Goal: Ask a question

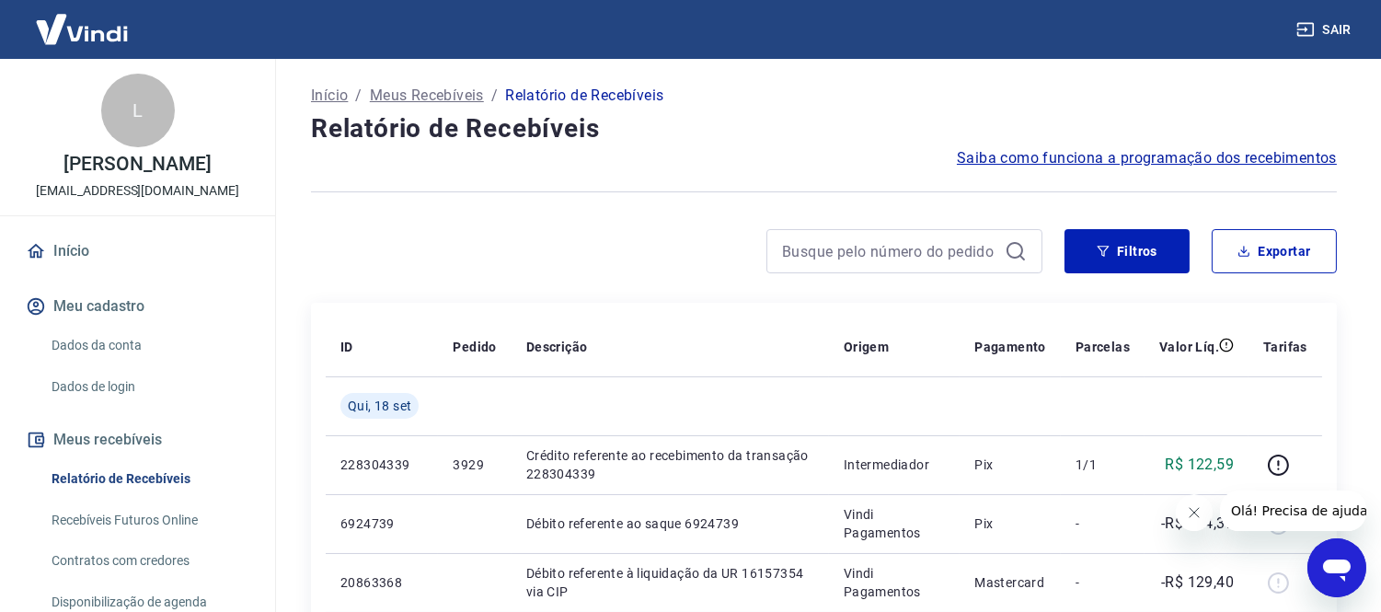
drag, startPoint x: 3, startPoint y: 31, endPoint x: 1307, endPoint y: 568, distance: 1410.7
click at [1304, 568] on div at bounding box center [1285, 582] width 44 height 29
drag, startPoint x: 1323, startPoint y: 576, endPoint x: 2554, endPoint y: 1069, distance: 1326.7
click at [1323, 576] on icon "Abrir janela de mensagens" at bounding box center [1335, 566] width 33 height 33
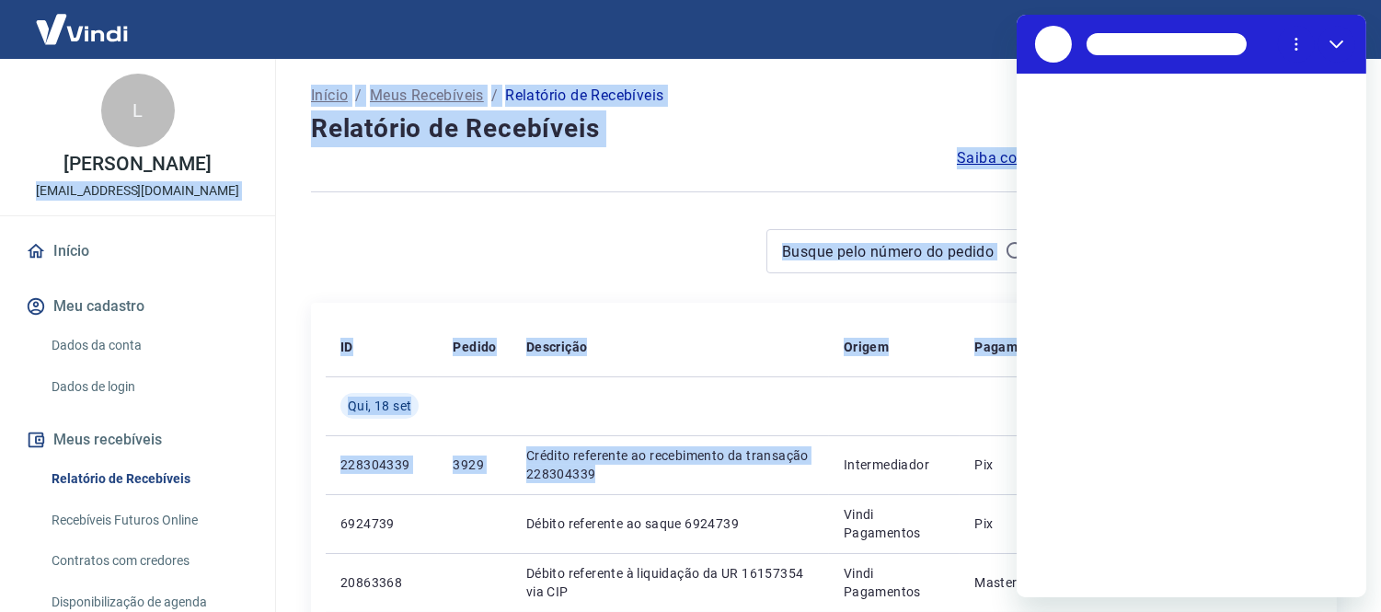
drag, startPoint x: 52, startPoint y: 193, endPoint x: 0, endPoint y: 189, distance: 52.6
click at [0, 180] on div "Sair L [PERSON_NAME] [EMAIL_ADDRESS][DOMAIN_NAME] Início Meu cadastro Dados da …" at bounding box center [690, 306] width 1381 height 612
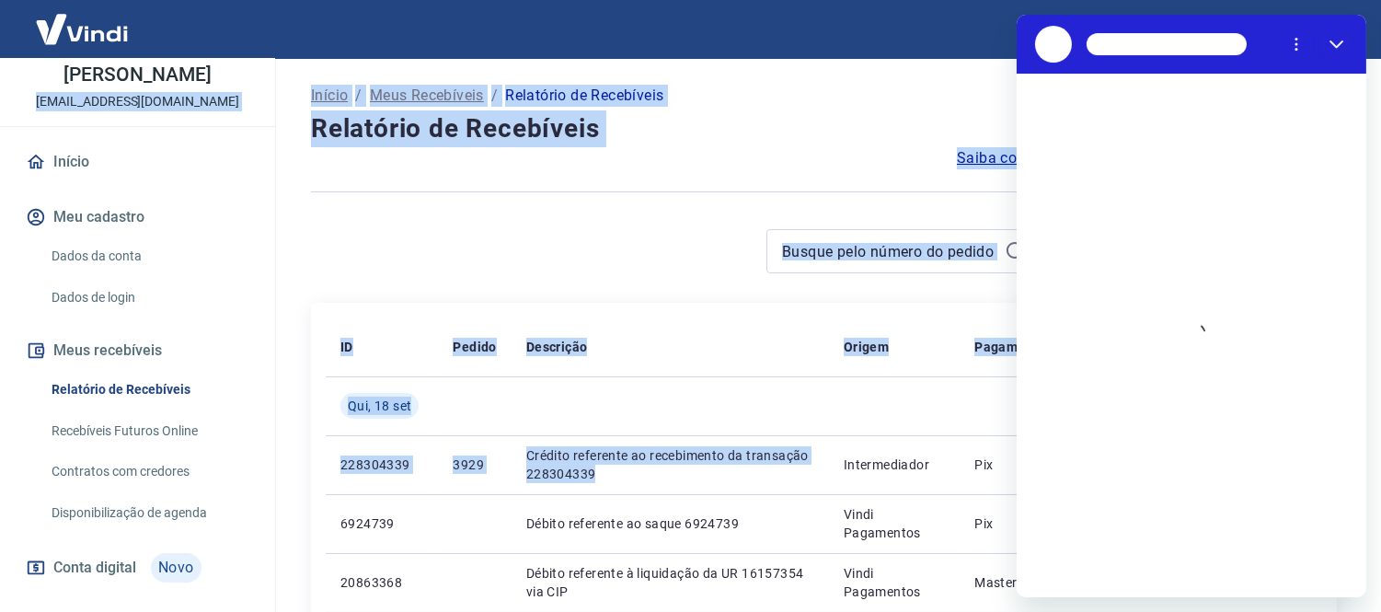
scroll to position [102, 0]
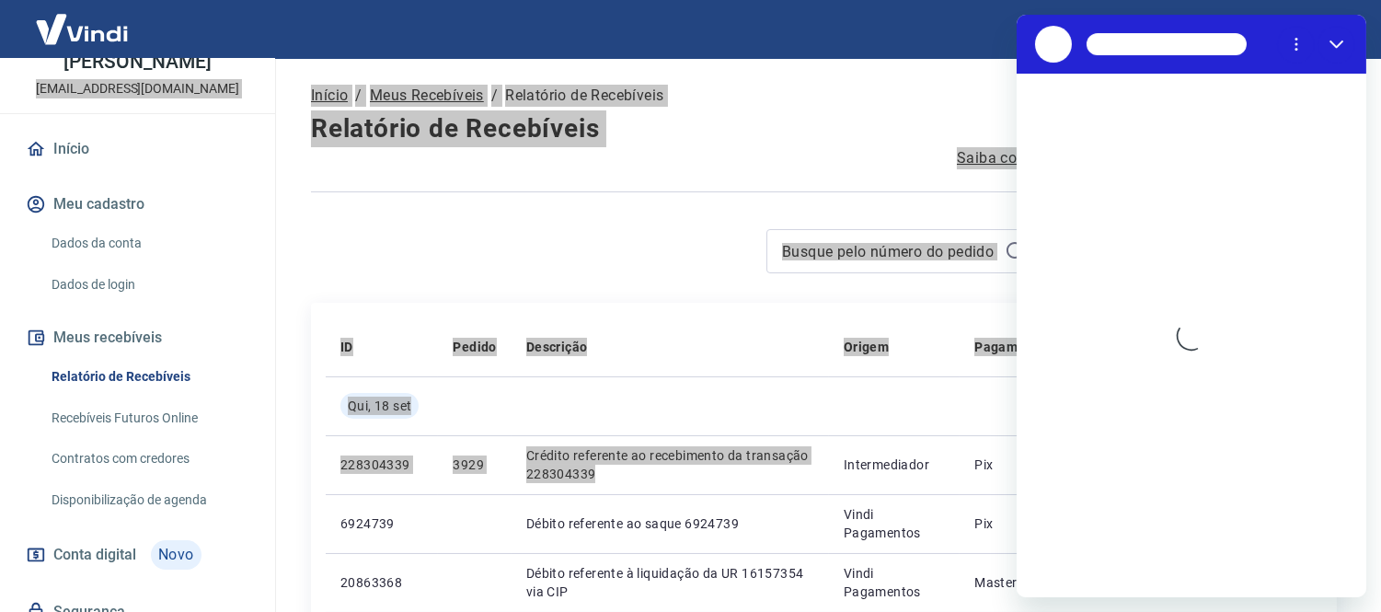
drag, startPoint x: 1131, startPoint y: 96, endPoint x: 1156, endPoint y: 384, distance: 289.1
click at [1221, 319] on div "Carregando conversa" at bounding box center [1191, 335] width 350 height 523
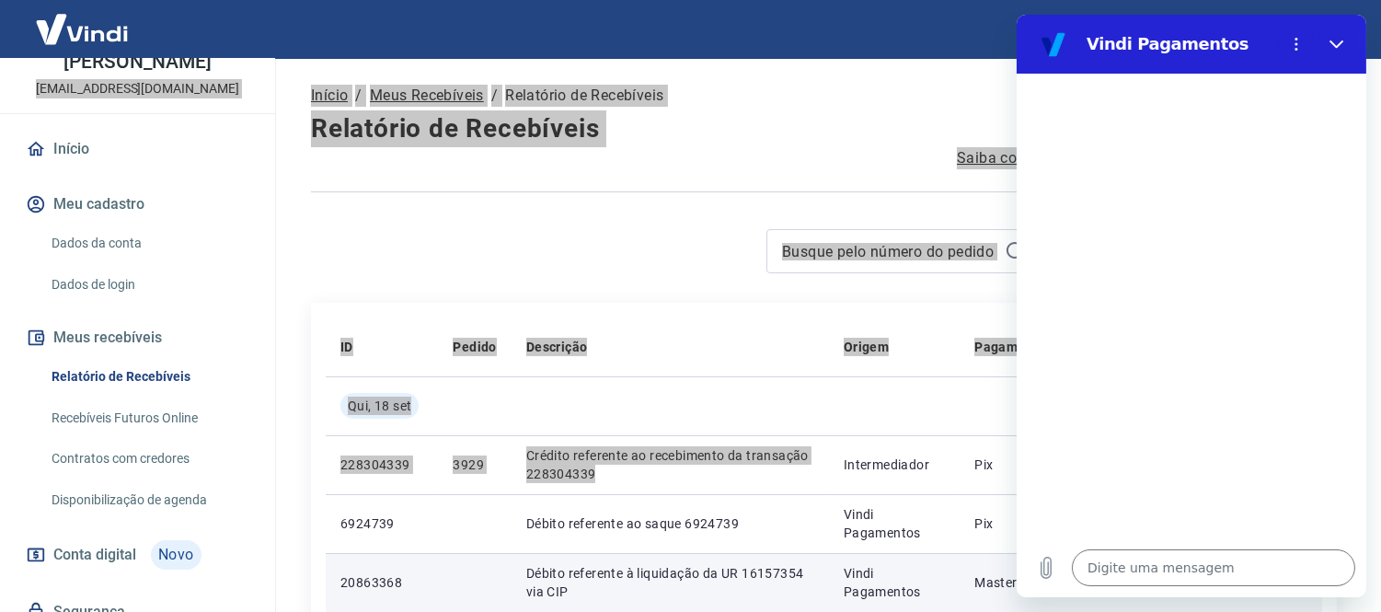
click at [1110, 539] on div "Digite uma mensagem x" at bounding box center [1191, 567] width 350 height 59
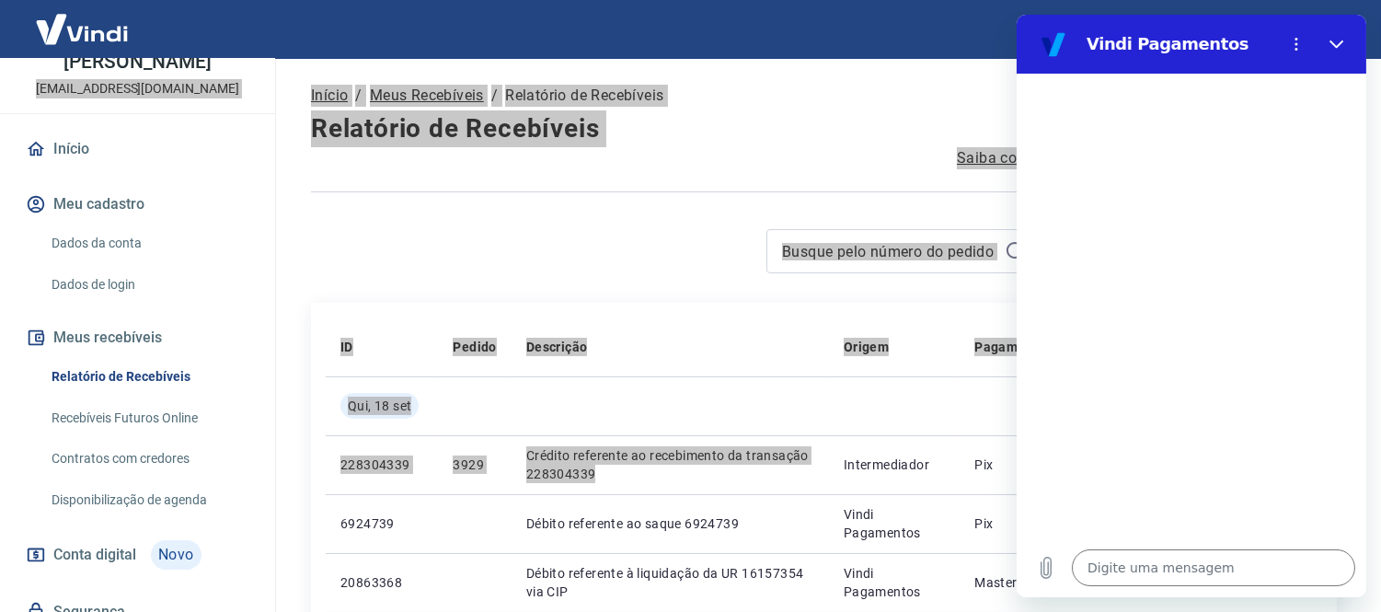
drag, startPoint x: 1110, startPoint y: 526, endPoint x: 1105, endPoint y: 489, distance: 37.2
click at [1105, 489] on div at bounding box center [1191, 306] width 350 height 465
click at [1207, 576] on textarea at bounding box center [1212, 567] width 283 height 37
click at [1180, 562] on textarea at bounding box center [1212, 567] width 283 height 37
click at [1173, 572] on textarea at bounding box center [1212, 567] width 283 height 37
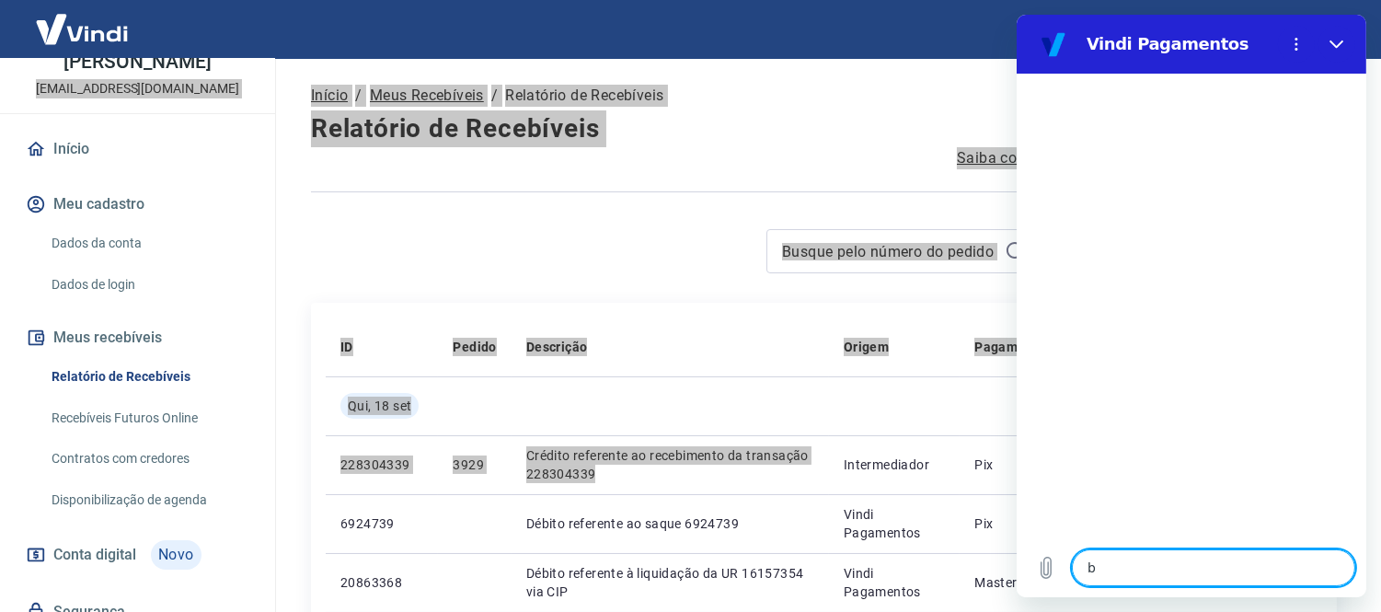
type textarea "bo"
type textarea "x"
type textarea "bom"
type textarea "x"
type textarea "bom"
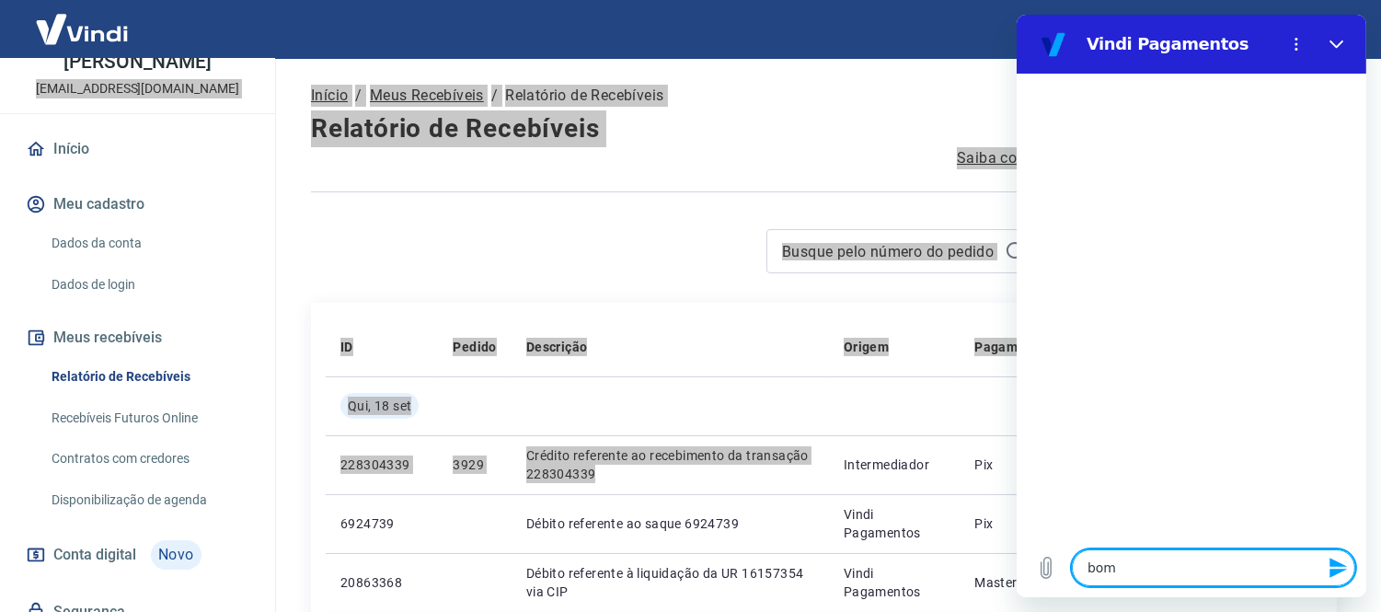
type textarea "x"
type textarea "bom d"
type textarea "x"
type textarea "bom di"
type textarea "x"
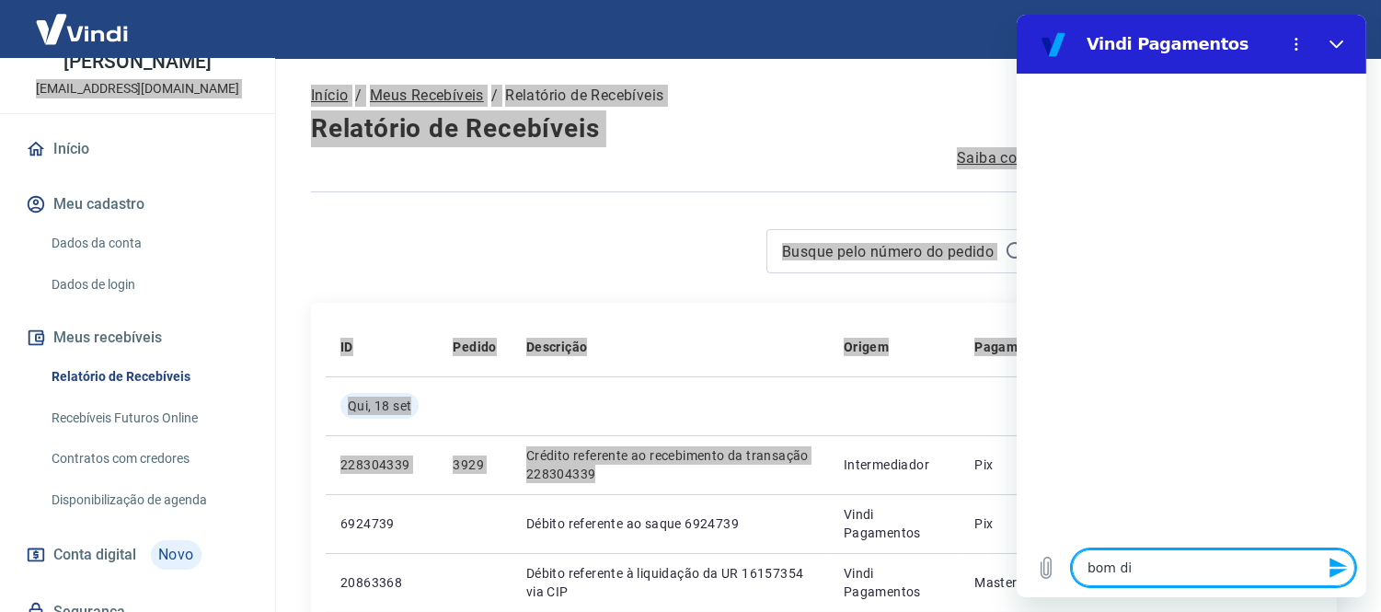
type textarea "bom dii"
type textarea "x"
type textarea "bom diii"
type textarea "x"
type textarea "bom diiia"
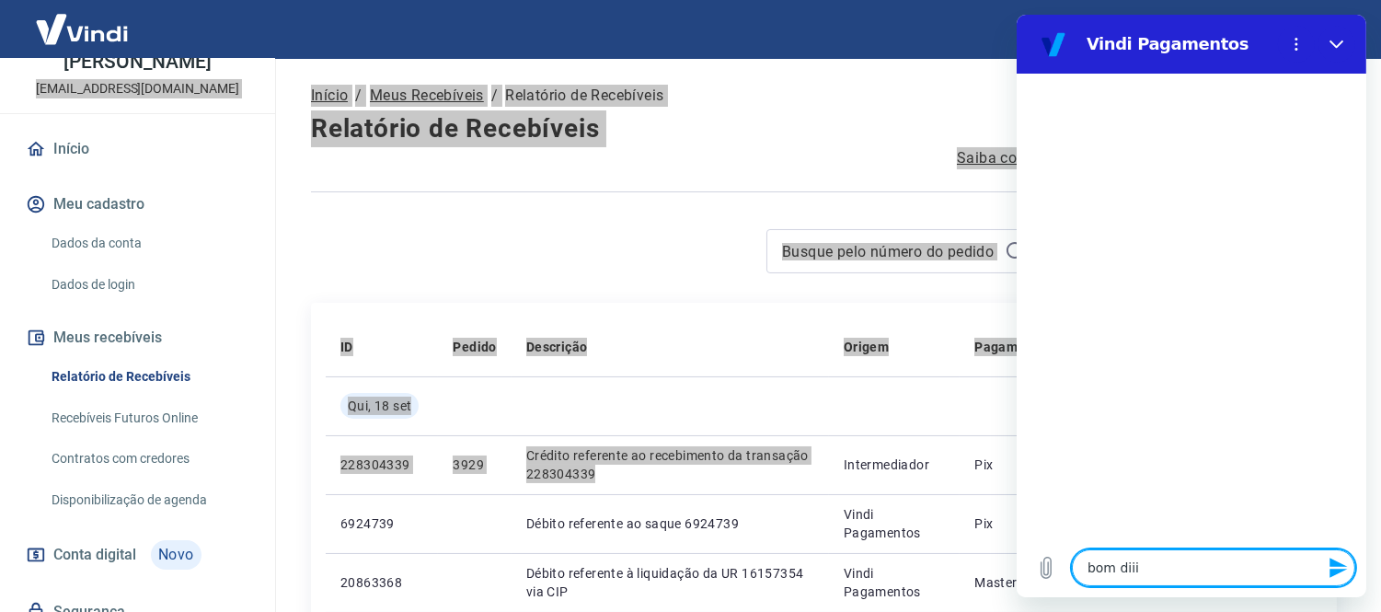
type textarea "x"
type textarea "bom diiia7"
type textarea "x"
type textarea "bom diiia"
type textarea "x"
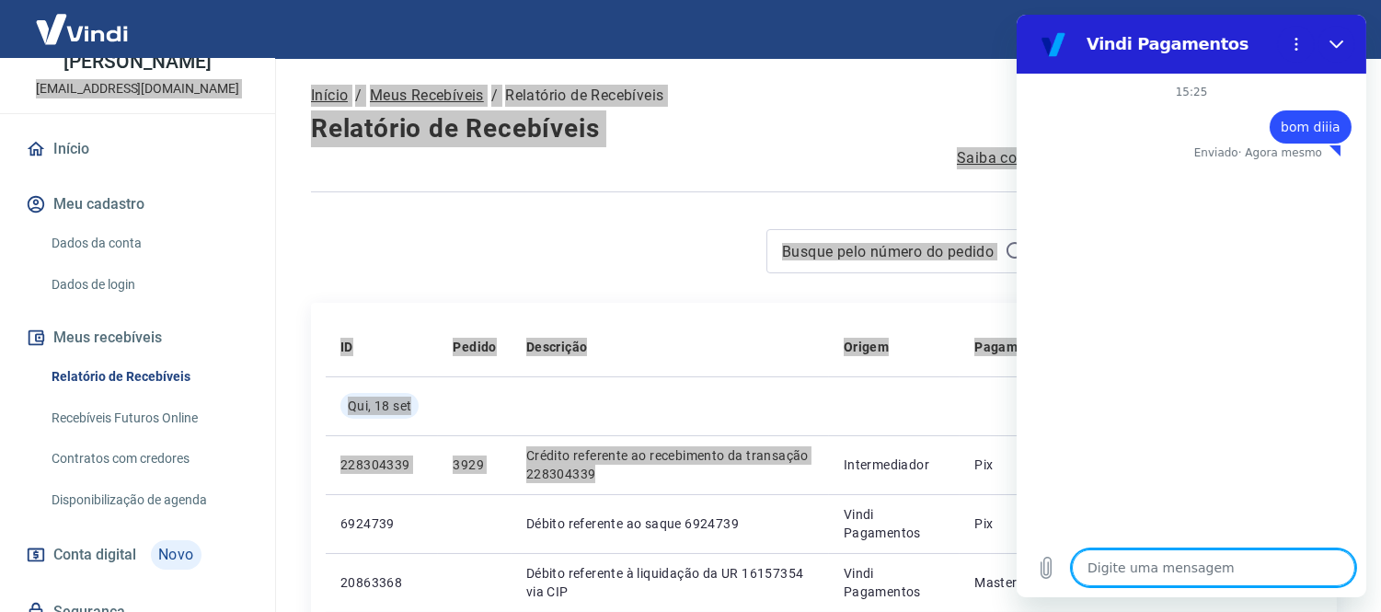
click at [1154, 553] on textarea at bounding box center [1212, 567] width 283 height 37
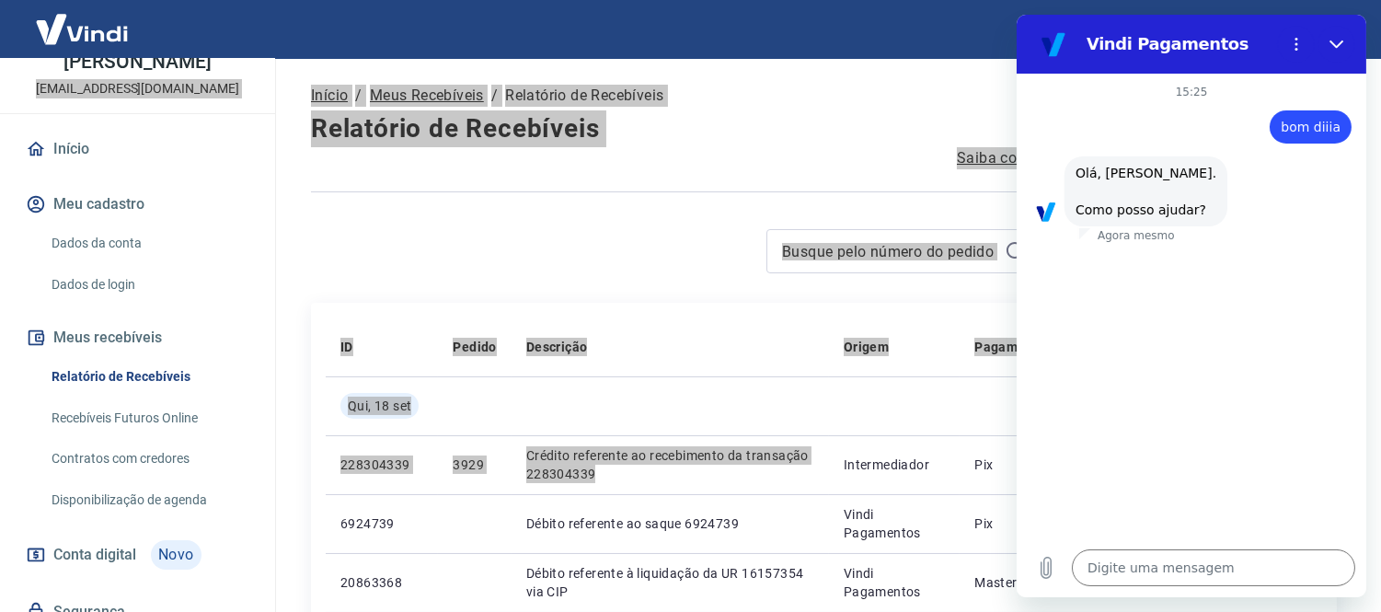
click at [1210, 217] on div "diz: Olá, [PERSON_NAME]. Como posso ajudar?" at bounding box center [1197, 191] width 335 height 72
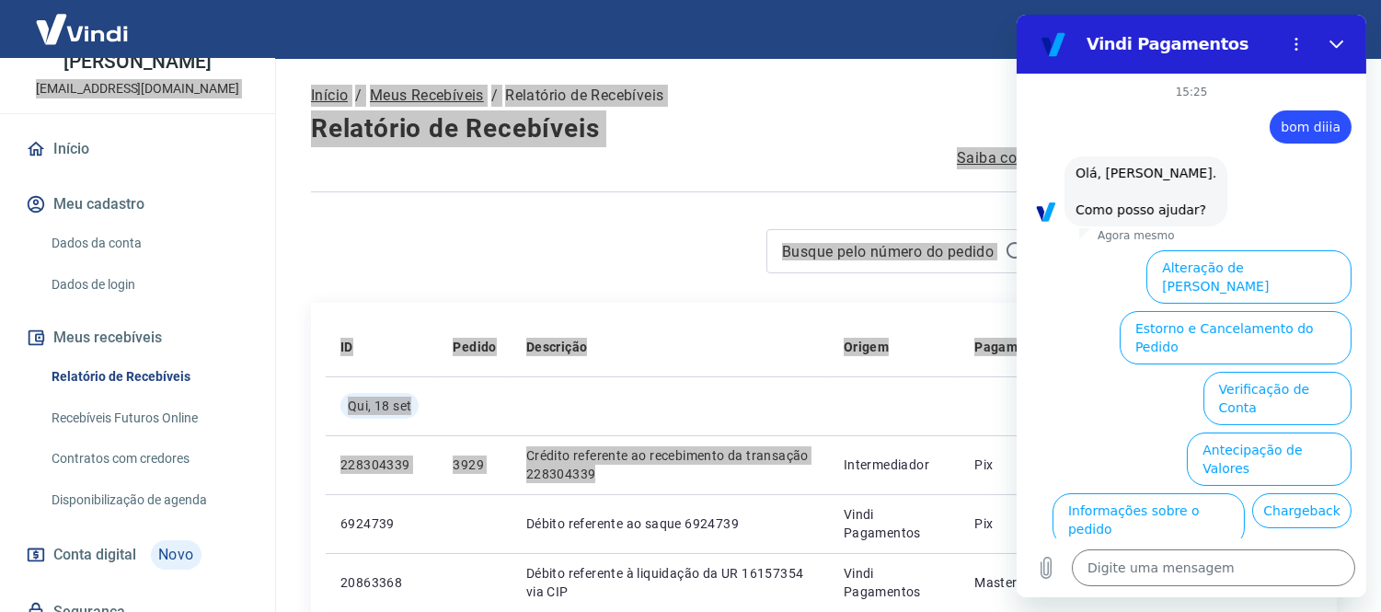
scroll to position [90, 0]
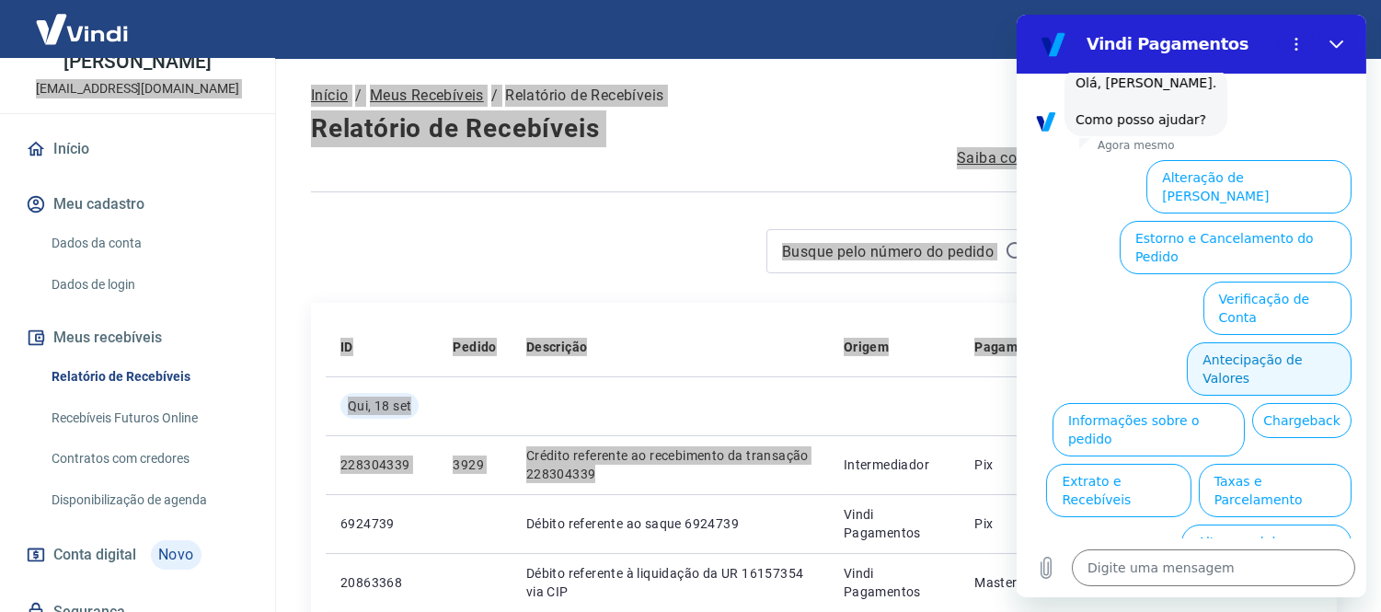
click at [1243, 342] on button "Antecipação de Valores" at bounding box center [1268, 368] width 165 height 53
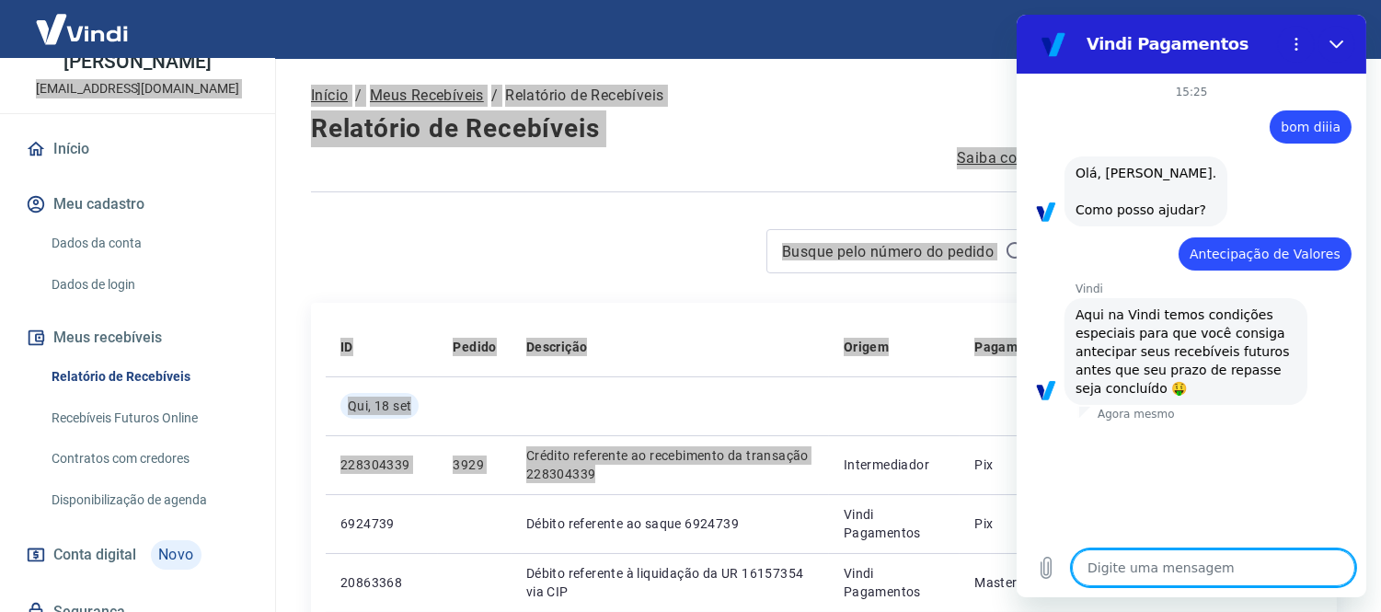
type textarea "x"
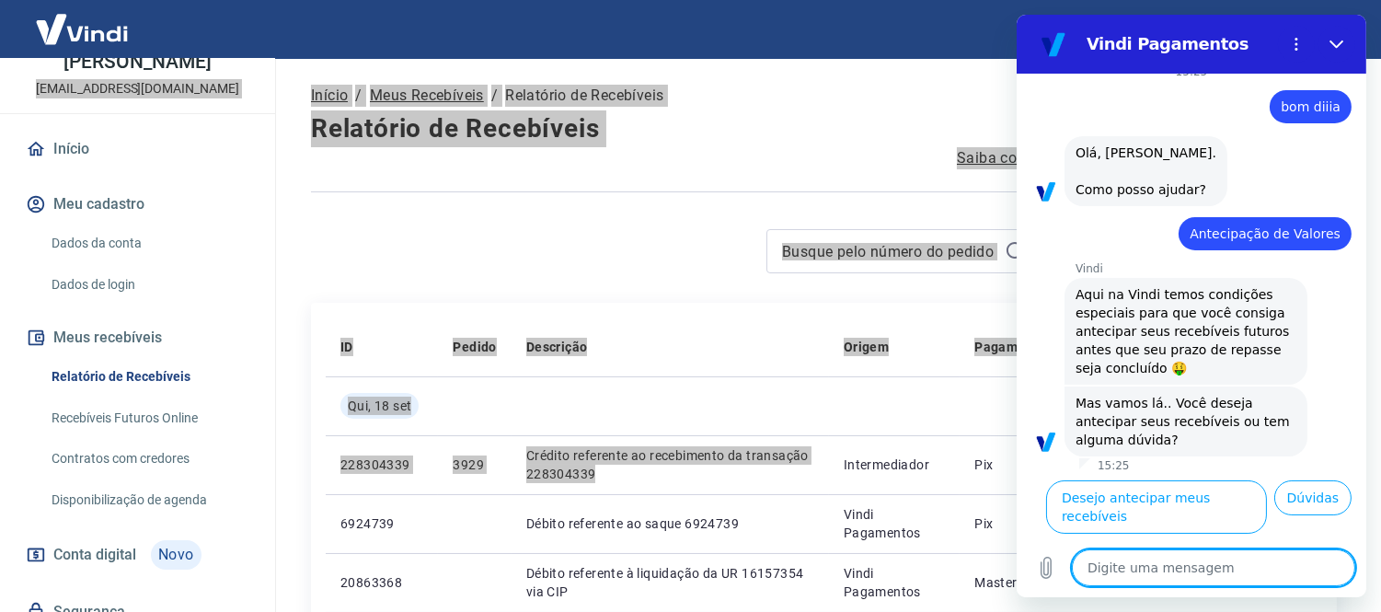
scroll to position [175, 0]
